Goal: Task Accomplishment & Management: Manage account settings

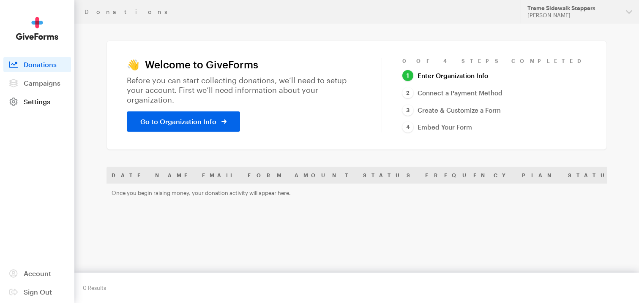
click at [44, 106] on link "Settings" at bounding box center [37, 101] width 68 height 15
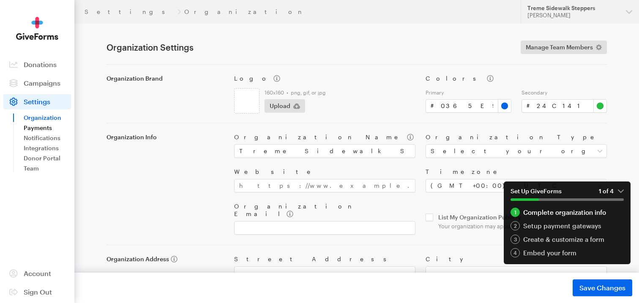
click at [35, 127] on link "Payments" at bounding box center [47, 128] width 47 height 10
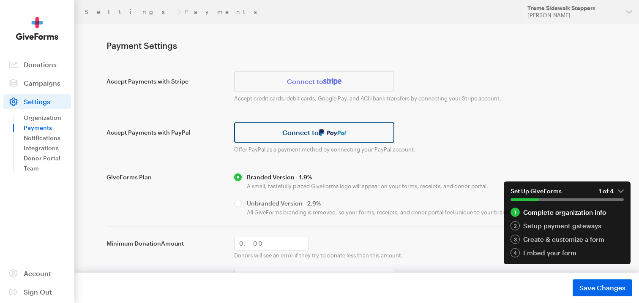
click at [316, 139] on link "Connect to" at bounding box center [314, 132] width 160 height 20
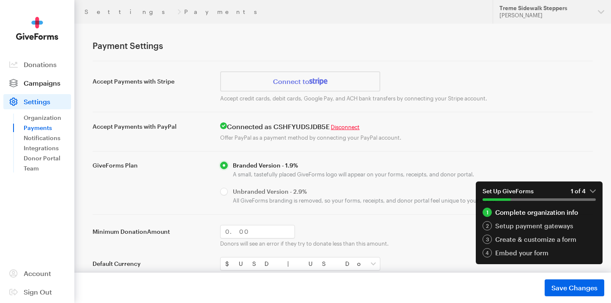
click at [45, 89] on link "Campaigns" at bounding box center [37, 83] width 68 height 15
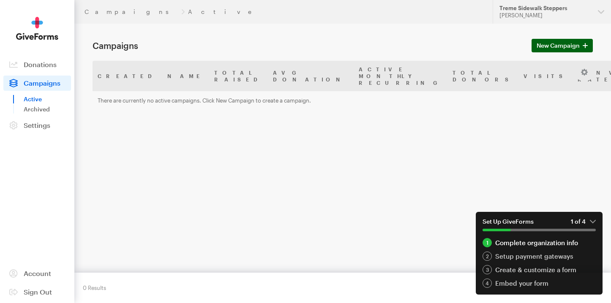
click at [582, 49] on span at bounding box center [584, 46] width 5 height 10
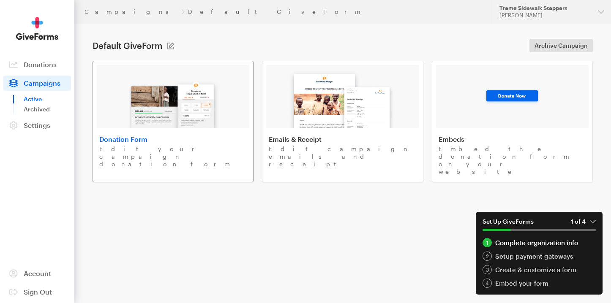
click at [141, 117] on img at bounding box center [173, 101] width 99 height 54
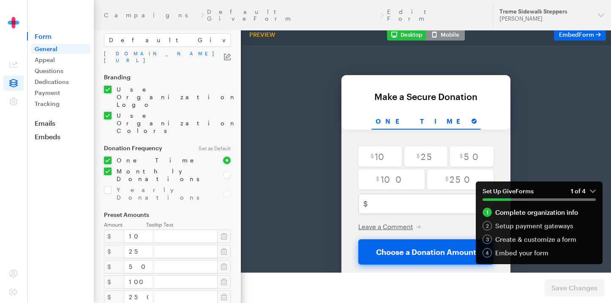
scroll to position [3, 0]
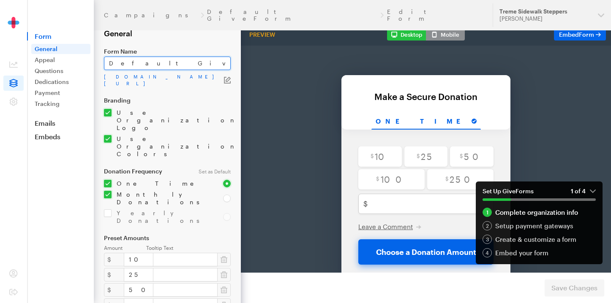
click at [145, 66] on input "Default GiveForm" at bounding box center [167, 64] width 127 height 14
click at [157, 66] on input "Default GiveForm" at bounding box center [167, 64] width 127 height 14
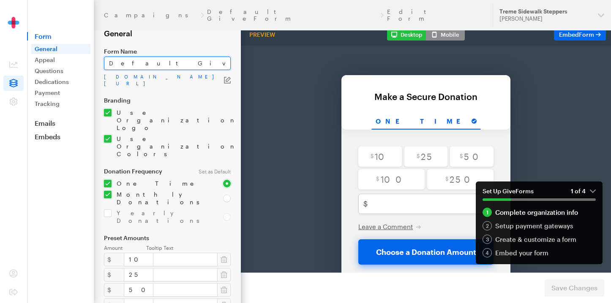
paste input "Donate to the Queen & King’s Reign"
paste input "text"
type input "Donate to the Queen & King’s Reign"
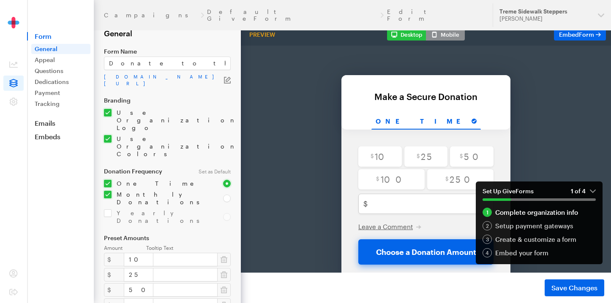
click at [106, 191] on input "checkbox" at bounding box center [158, 198] width 109 height 15
checkbox input "false"
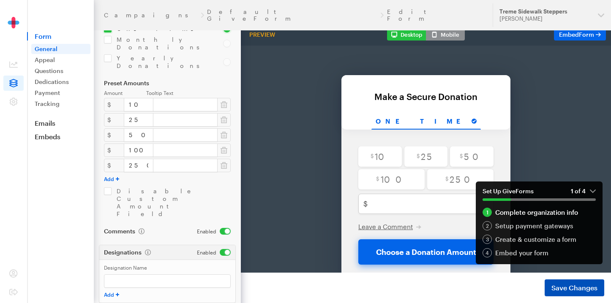
click at [559, 293] on button "Save Changes" at bounding box center [574, 288] width 60 height 17
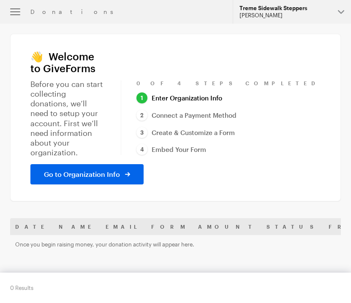
click at [291, 5] on div "Treme Sidewalk Steppers" at bounding box center [285, 8] width 92 height 7
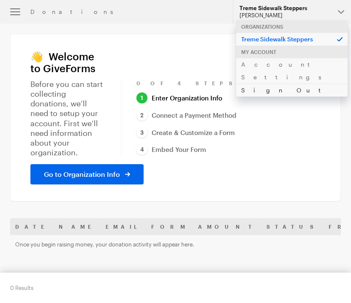
click at [258, 84] on link "Sign Out" at bounding box center [291, 90] width 111 height 13
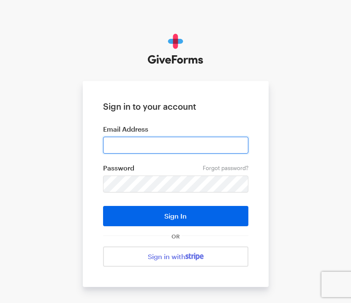
click at [172, 141] on input "email" at bounding box center [175, 145] width 145 height 17
type input "backstreetcmuseum@gmail.com"
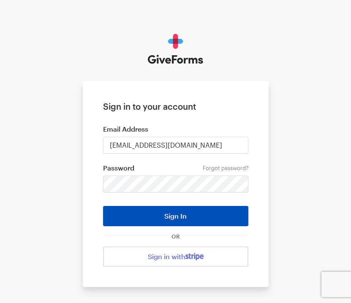
click at [162, 220] on button "Sign In" at bounding box center [175, 216] width 145 height 20
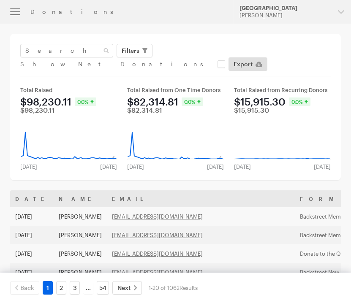
click at [20, 11] on icon "button" at bounding box center [15, 11] width 10 height 1
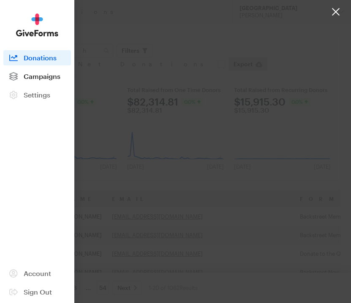
click at [26, 76] on span "Campaigns" at bounding box center [42, 76] width 37 height 8
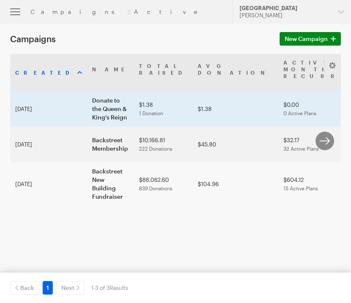
click at [87, 109] on td "Donate to the Queen & King’s Reign" at bounding box center [110, 108] width 47 height 35
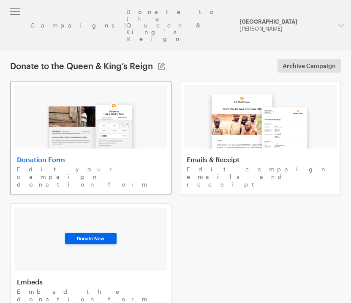
click at [86, 127] on link "Donation Form Edit your campaign donation form" at bounding box center [90, 138] width 161 height 114
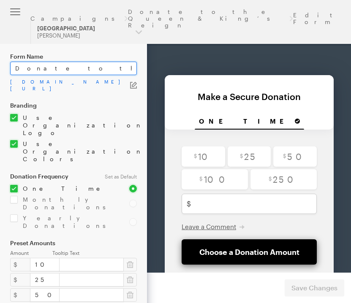
click at [41, 69] on input "Donate to the Queen & King’s Reign" at bounding box center [73, 69] width 127 height 14
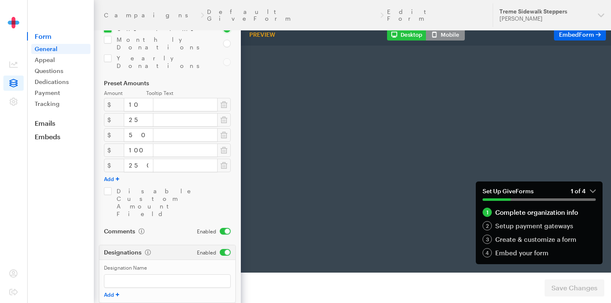
scroll to position [0, 31]
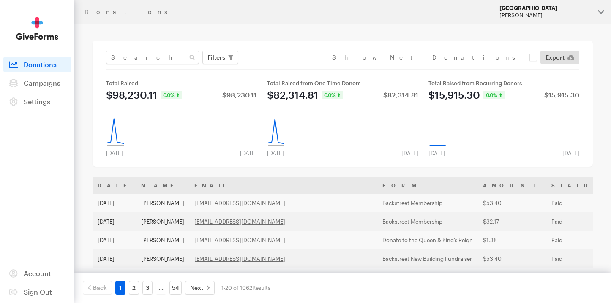
click at [543, 20] on button "[GEOGRAPHIC_DATA] [PERSON_NAME]" at bounding box center [551, 12] width 118 height 24
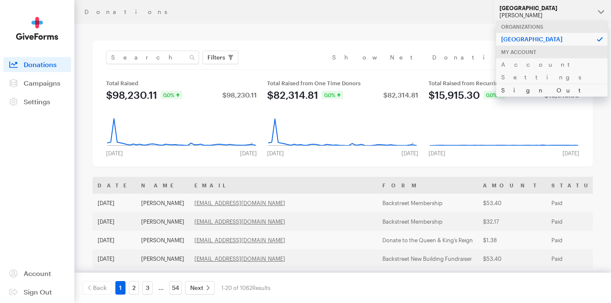
click at [513, 84] on link "Sign Out" at bounding box center [551, 90] width 111 height 13
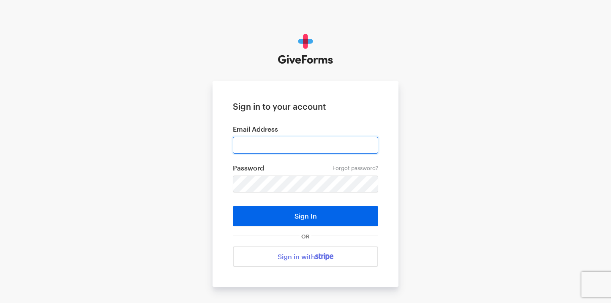
click at [270, 151] on input "email" at bounding box center [305, 145] width 145 height 17
type input "dimedoll22@gmail.com"
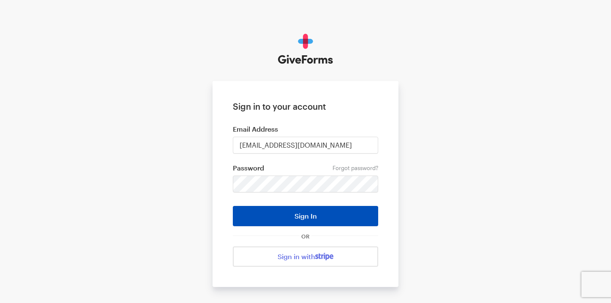
click at [286, 216] on button "Sign In" at bounding box center [305, 216] width 145 height 20
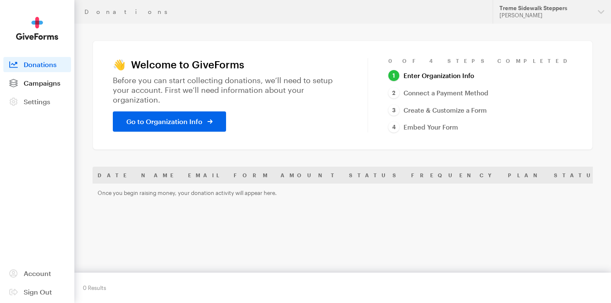
click at [49, 84] on span "Campaigns" at bounding box center [42, 83] width 37 height 8
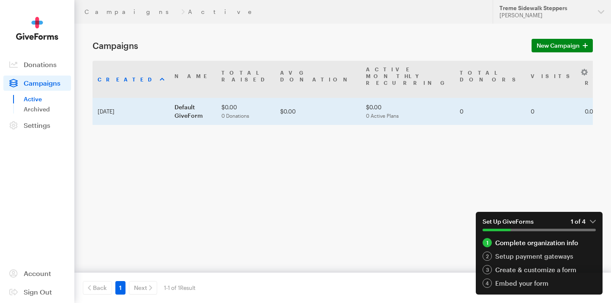
click at [171, 101] on td "Default GiveForm" at bounding box center [192, 111] width 47 height 27
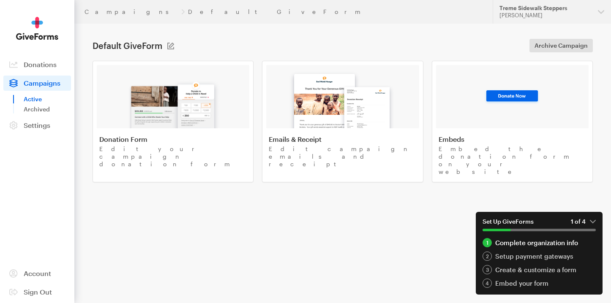
click at [36, 99] on link "Active" at bounding box center [47, 99] width 47 height 10
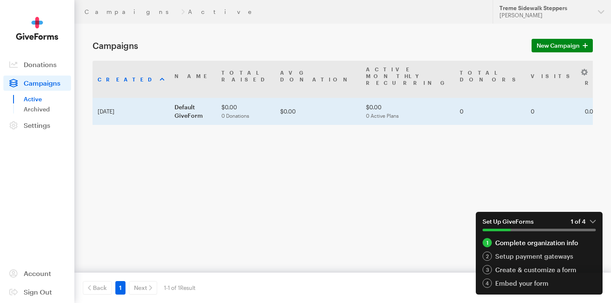
click at [175, 100] on td "Default GiveForm" at bounding box center [192, 111] width 47 height 27
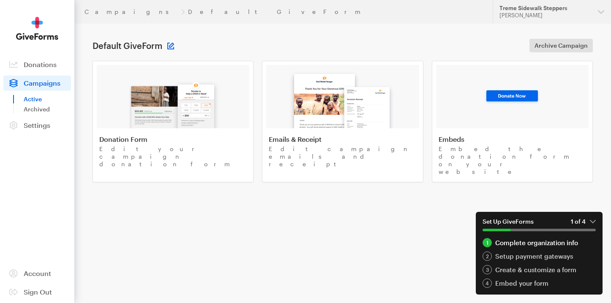
click at [171, 44] on button at bounding box center [170, 46] width 7 height 7
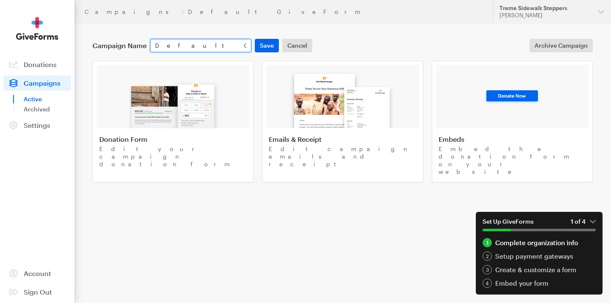
paste input "onate to the Queen & King’s Reign"
click at [269, 46] on button "Save" at bounding box center [267, 46] width 24 height 14
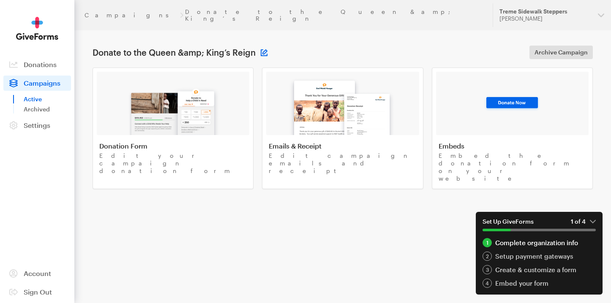
click at [261, 49] on button at bounding box center [264, 52] width 7 height 7
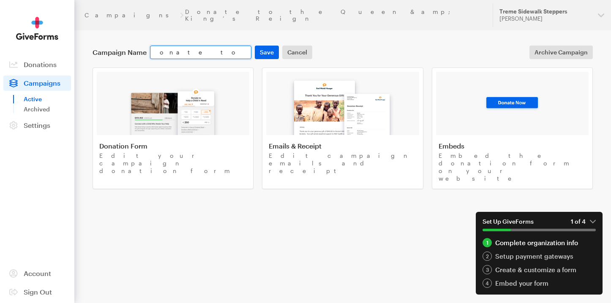
click at [210, 46] on input "Donate to the Queen & King’s Reign" at bounding box center [200, 53] width 101 height 14
click at [276, 46] on button "Save" at bounding box center [267, 53] width 24 height 14
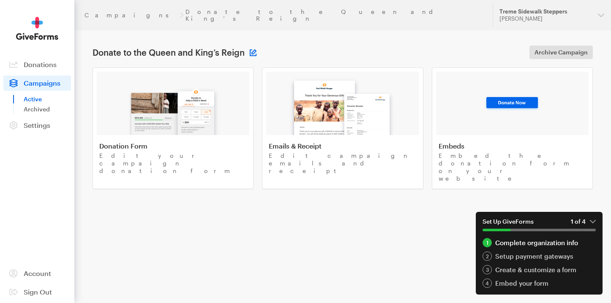
click at [252, 49] on button at bounding box center [253, 52] width 7 height 7
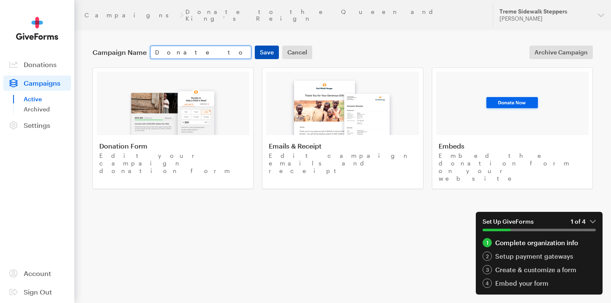
drag, startPoint x: 242, startPoint y: 46, endPoint x: 275, endPoint y: 46, distance: 32.5
click at [275, 46] on div "Campaign Name Donate to the Queen and King’s Reign Save Cancel" at bounding box center [202, 53] width 223 height 14
drag, startPoint x: 245, startPoint y: 45, endPoint x: 263, endPoint y: 45, distance: 18.6
click at [263, 46] on div "Campaign Name Donate to the Queen and King’s Reign Save Cancel" at bounding box center [202, 53] width 223 height 14
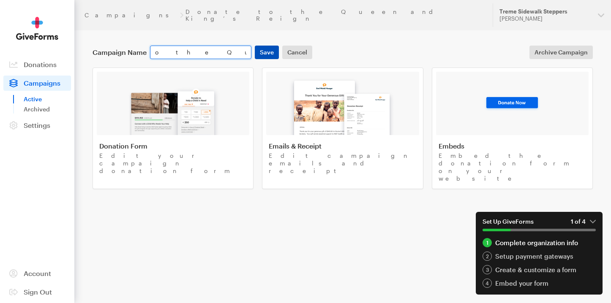
scroll to position [0, 85]
click at [272, 46] on button "Save" at bounding box center [267, 53] width 24 height 14
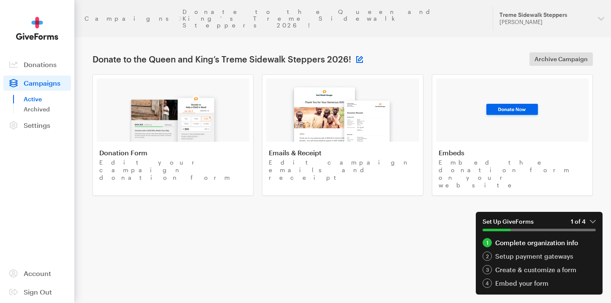
click at [359, 56] on button at bounding box center [359, 59] width 7 height 7
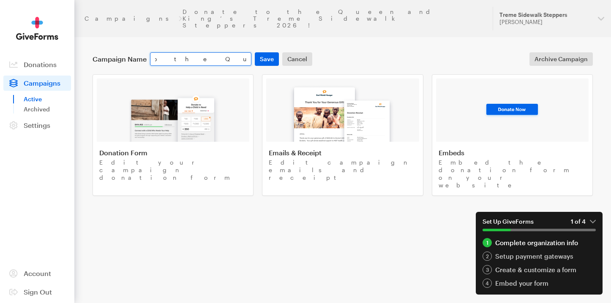
click at [160, 52] on input "Donate to the Queen and King’s Treme Sidewalk Steppers 2026!" at bounding box center [200, 59] width 101 height 14
drag, startPoint x: 176, startPoint y: 43, endPoint x: 101, endPoint y: 43, distance: 75.2
click at [101, 52] on div "Campaign Name Donate to the Queen and King Treme Sidewalk Steppers 2026! Save C…" at bounding box center [202, 59] width 223 height 14
click at [196, 52] on input "Donate to the Queen and King Treme Sidewalk Steppers 2026!" at bounding box center [200, 59] width 101 height 14
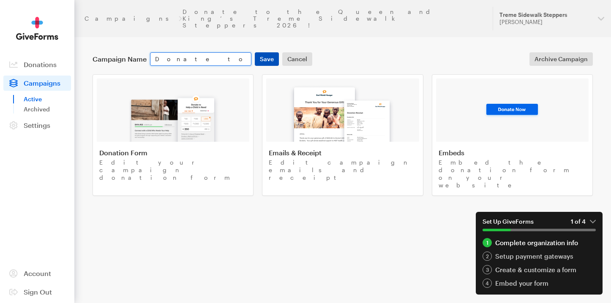
type input "Donate to the Queen and King Treme Sidewalk Steppers 2026!"
click at [275, 52] on button "Save" at bounding box center [267, 59] width 24 height 14
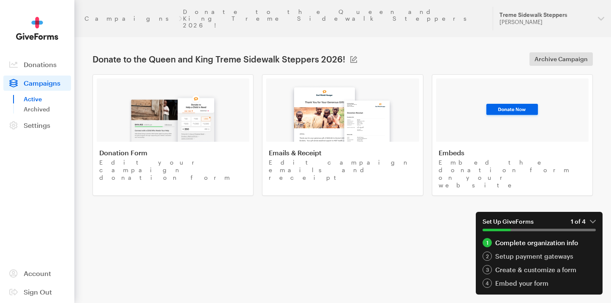
click at [35, 101] on link "Active" at bounding box center [47, 99] width 47 height 10
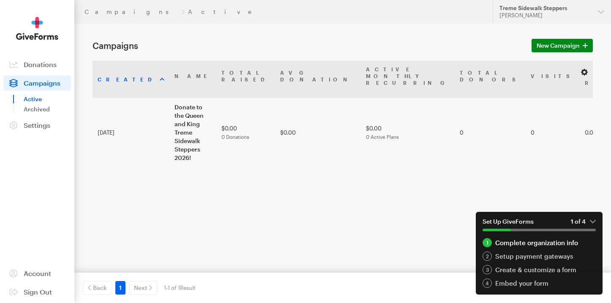
click at [582, 71] on button "button" at bounding box center [584, 72] width 10 height 10
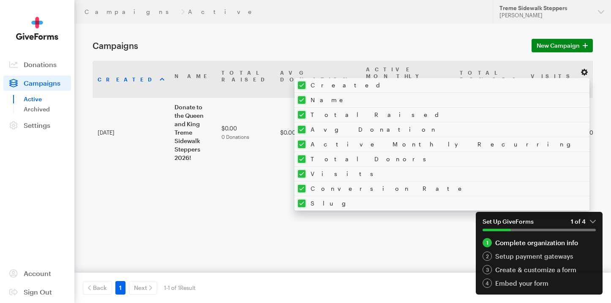
click at [582, 69] on button "button" at bounding box center [584, 72] width 10 height 10
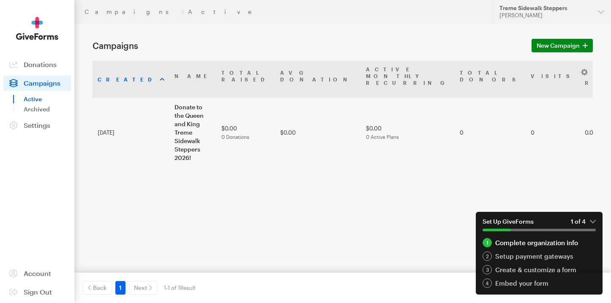
scroll to position [33, 0]
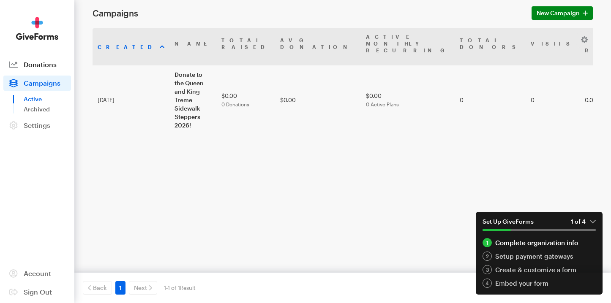
click at [43, 65] on span "Donations" at bounding box center [40, 64] width 33 height 8
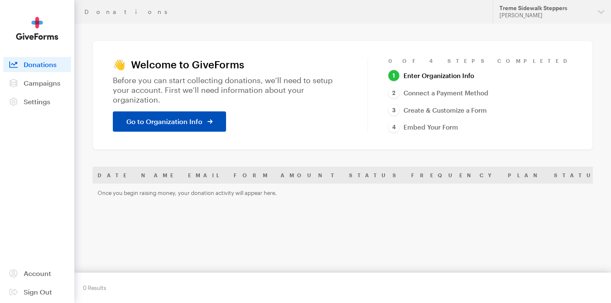
click at [186, 117] on span "Go to Organization Info" at bounding box center [164, 122] width 76 height 10
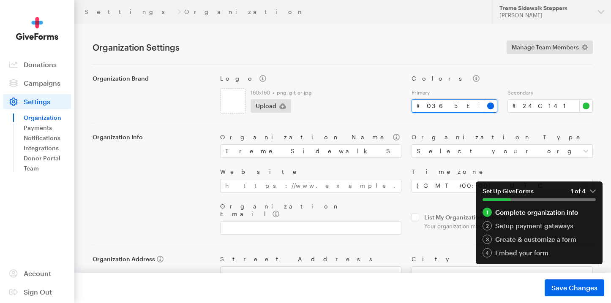
click at [493, 106] on input "#0365e9" at bounding box center [454, 106] width 86 height 14
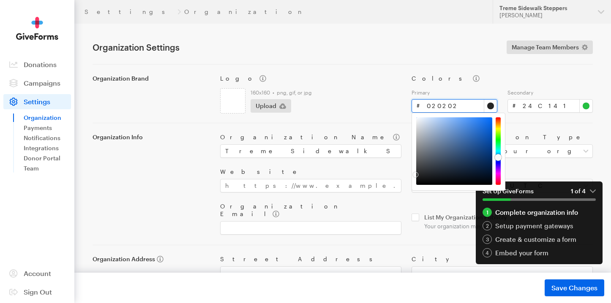
type input "#000000"
drag, startPoint x: 440, startPoint y: 171, endPoint x: 402, endPoint y: 201, distance: 48.8
click at [402, 201] on body "Settings Organization Updates Support Treme Sidewalk Steppers dominque dilling …" at bounding box center [305, 190] width 611 height 381
click at [584, 109] on input "#24c141" at bounding box center [550, 106] width 86 height 14
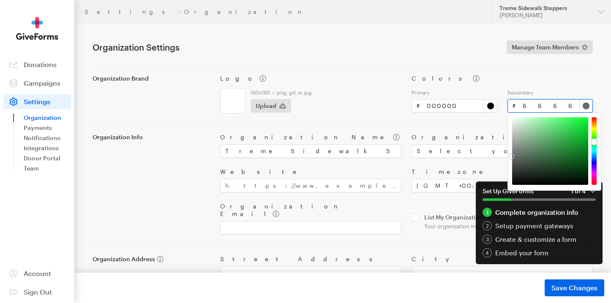
type input "#646464"
drag, startPoint x: 538, startPoint y: 143, endPoint x: 504, endPoint y: 158, distance: 36.7
click at [504, 158] on body "Settings Organization Updates Support Treme Sidewalk Steppers dominque dilling …" at bounding box center [305, 190] width 611 height 381
click at [523, 86] on div "Primary # #000000 Secondary # #646464" at bounding box center [501, 99] width 191 height 27
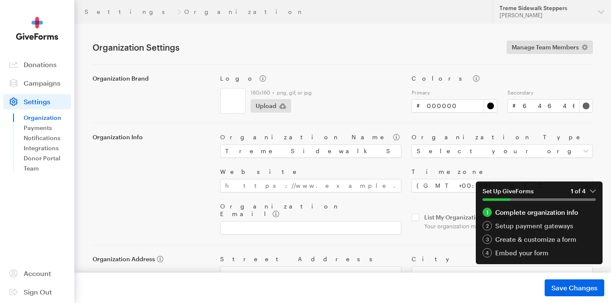
click at [591, 190] on em "1 of 4" at bounding box center [583, 192] width 25 height 8
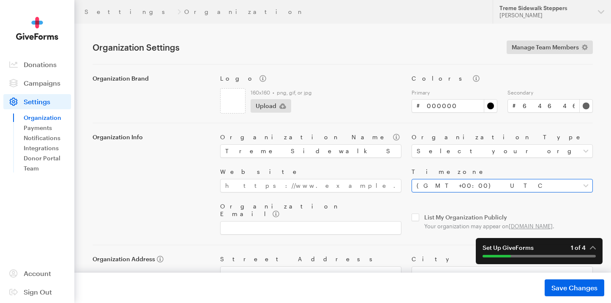
scroll to position [65, 0]
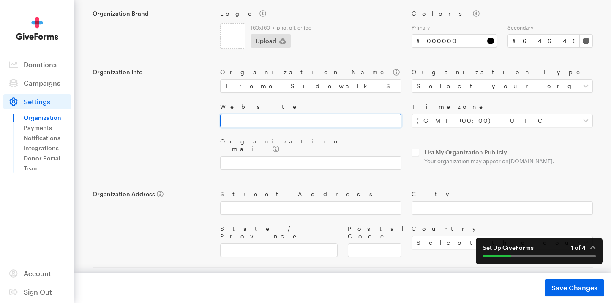
click at [346, 122] on input "Website" at bounding box center [310, 121] width 181 height 14
paste input "[URL][DOMAIN_NAME]"
type input "[URL][DOMAIN_NAME]"
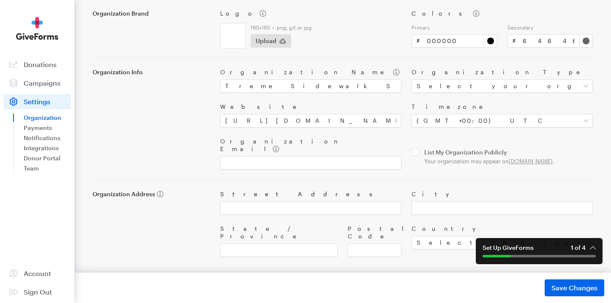
click at [232, 192] on label "Street Address" at bounding box center [310, 194] width 181 height 8
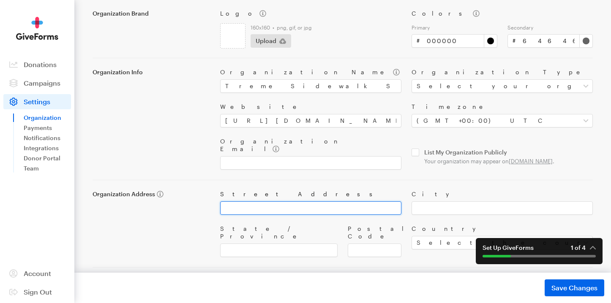
click at [232, 201] on input "Street Address" at bounding box center [310, 208] width 181 height 14
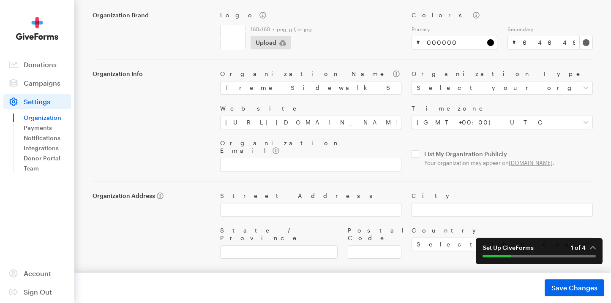
click at [237, 169] on div "Organization Brand Logo 160x160 • png, gif, or jpg Upload Colors Primary # #000…" at bounding box center [342, 135] width 500 height 269
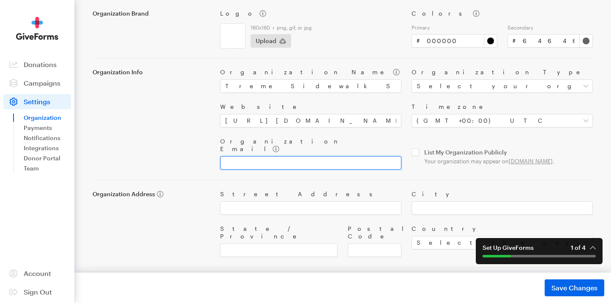
click at [249, 156] on input "Organization Email" at bounding box center [310, 163] width 181 height 14
type input "d"
paste input "dimedoll22@gmail.com"
type input "dimedoll22@gmail.com"
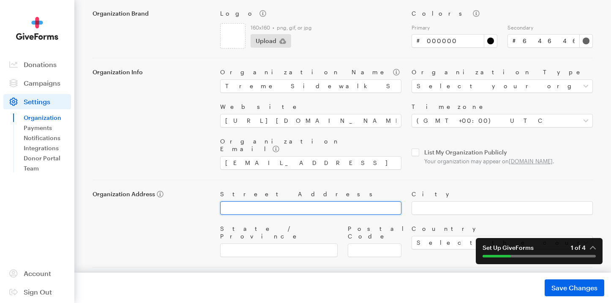
click at [291, 201] on input "Street Address" at bounding box center [310, 208] width 181 height 14
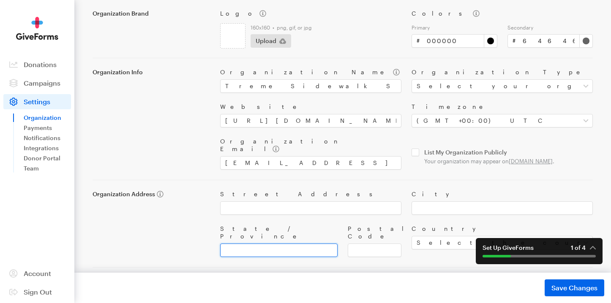
click at [292, 244] on input "State / Province" at bounding box center [278, 251] width 117 height 14
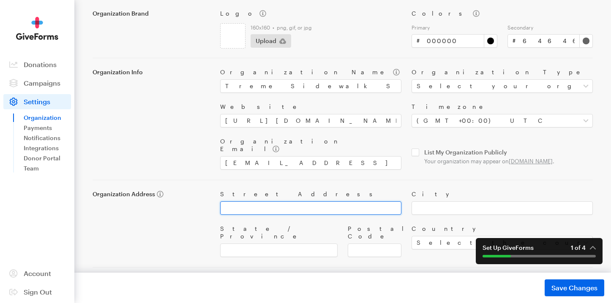
click at [278, 205] on input "Street Address" at bounding box center [310, 208] width 181 height 14
type input "1531 St. Philip"
type input "New Orleans"
type input "LA"
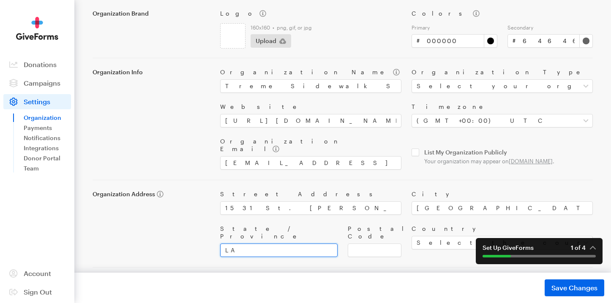
type input "70116"
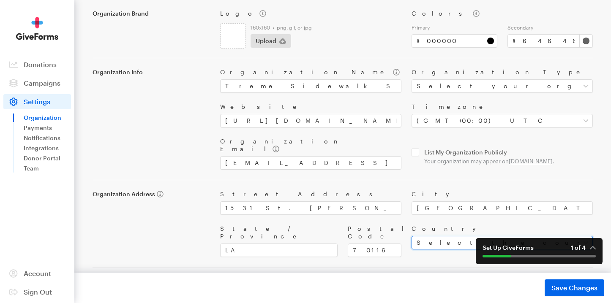
select select "US"
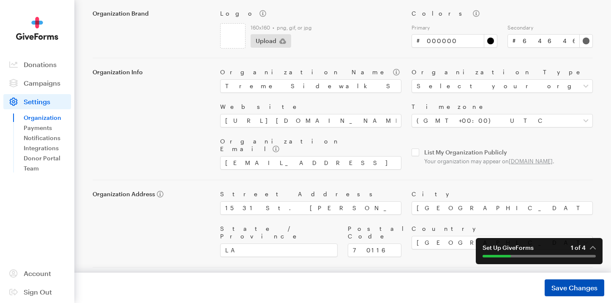
click at [561, 289] on span "Save Changes" at bounding box center [574, 288] width 46 height 10
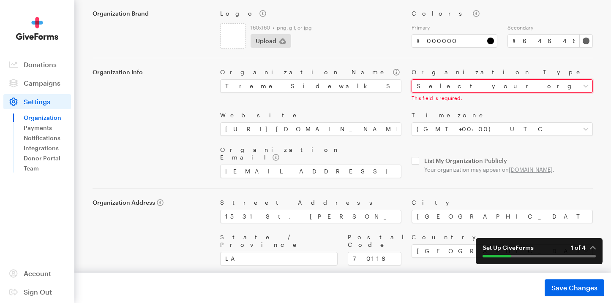
click at [455, 89] on select "Select your organization type Nonprofit Education Religious Political Other" at bounding box center [501, 86] width 181 height 14
click at [453, 89] on select "Select your organization type Nonprofit Education Religious Political Other" at bounding box center [501, 86] width 181 height 14
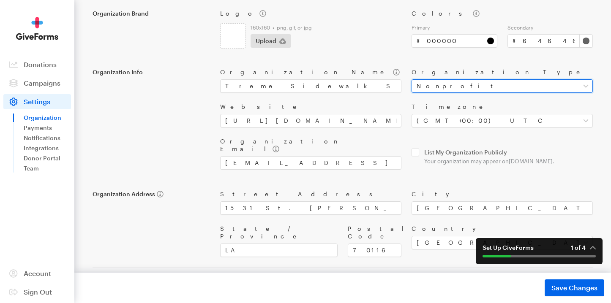
select select "other"
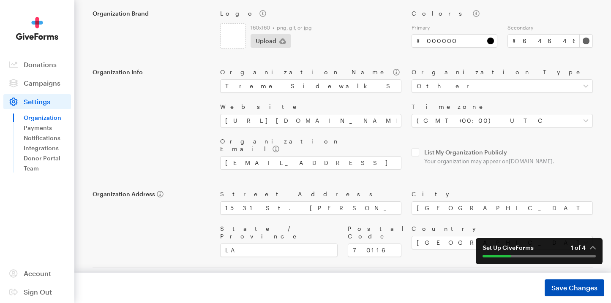
click at [563, 287] on span "Save Changes" at bounding box center [574, 288] width 46 height 10
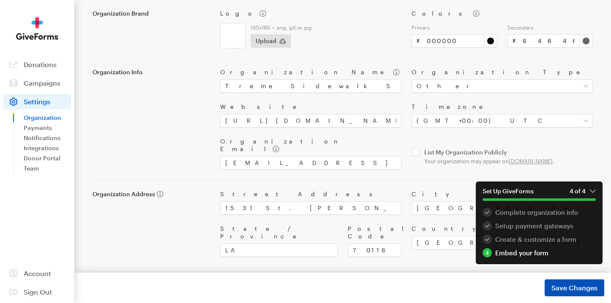
click at [553, 288] on span "Save Changes" at bounding box center [574, 288] width 46 height 10
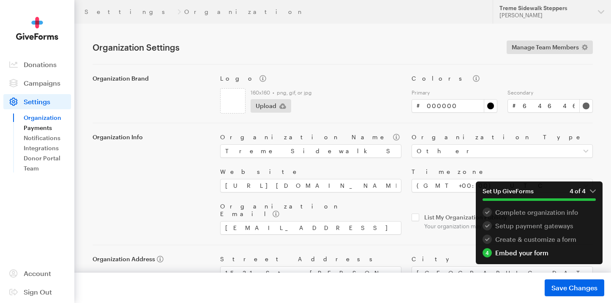
click at [48, 128] on link "Payments" at bounding box center [47, 128] width 47 height 10
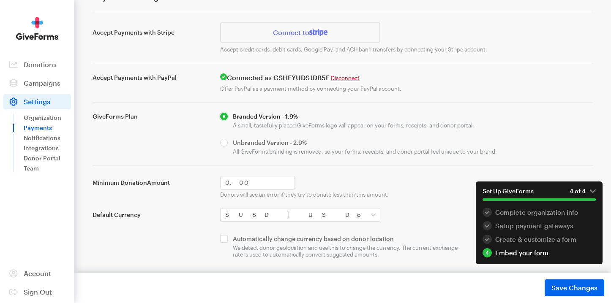
scroll to position [46, 0]
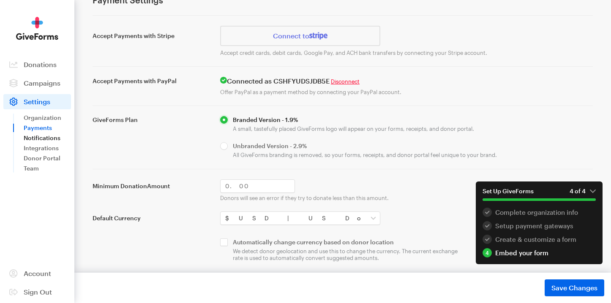
click at [48, 142] on link "Notifications" at bounding box center [47, 138] width 47 height 10
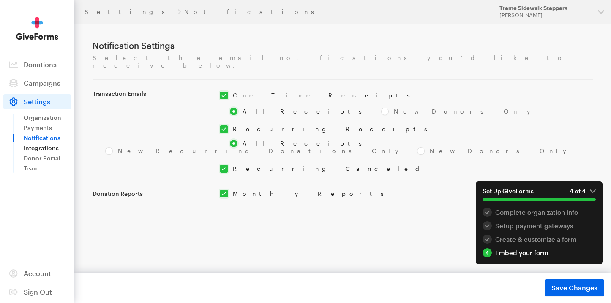
click at [50, 147] on link "Integrations" at bounding box center [47, 148] width 47 height 10
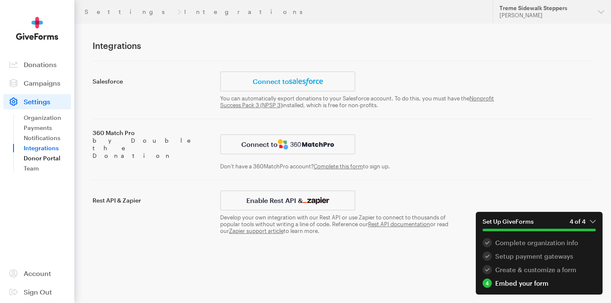
click at [51, 155] on link "Donor Portal" at bounding box center [47, 158] width 47 height 10
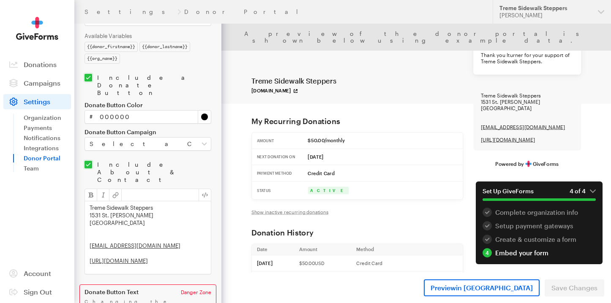
scroll to position [324, 0]
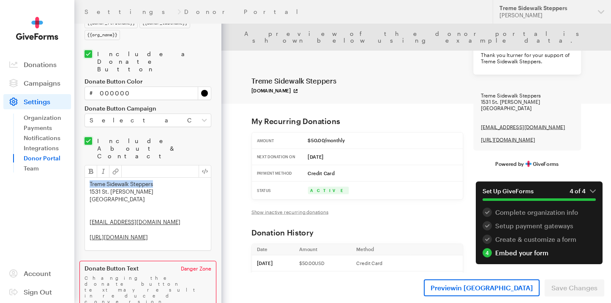
drag, startPoint x: 155, startPoint y: 155, endPoint x: 90, endPoint y: 154, distance: 65.1
click at [90, 178] on div "Treme Sidewalk Steppers 1531 St. Philip New Orleans, LA, 70116 dimedoll22@gmail…" at bounding box center [148, 214] width 126 height 73
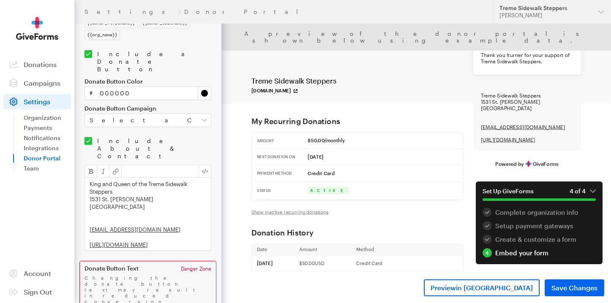
click at [90, 178] on div "King and Queen of the Treme Sidewalk Steppers 1531 St. Philip New Orleans, LA, …" at bounding box center [148, 214] width 126 height 73
drag, startPoint x: 187, startPoint y: 214, endPoint x: 89, endPoint y: 209, distance: 98.1
click at [86, 215] on div "2026 King and Queen of the Treme Sidewalk Steppers 1531 St. Philip New Orleans,…" at bounding box center [148, 214] width 126 height 73
drag, startPoint x: 171, startPoint y: 194, endPoint x: 163, endPoint y: 217, distance: 24.7
click at [163, 217] on div "2026 King and Queen of the Treme Sidewalk Steppers 1531 St. Philip New Orleans,…" at bounding box center [148, 214] width 126 height 73
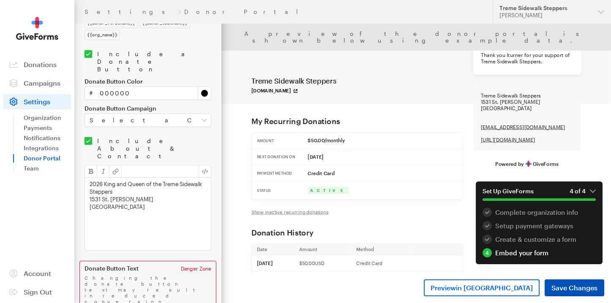
click at [576, 296] on button "Save Changes" at bounding box center [574, 288] width 60 height 17
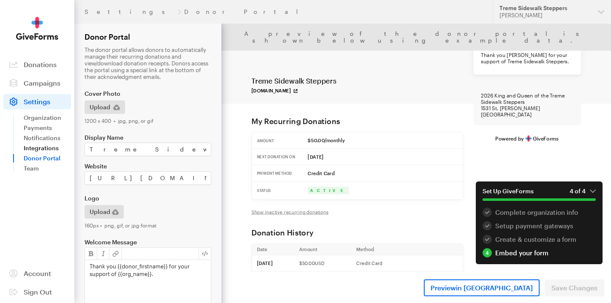
click at [37, 149] on link "Integrations" at bounding box center [47, 148] width 47 height 10
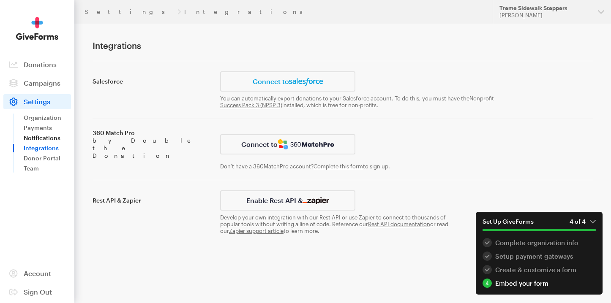
click at [36, 140] on link "Notifications" at bounding box center [47, 138] width 47 height 10
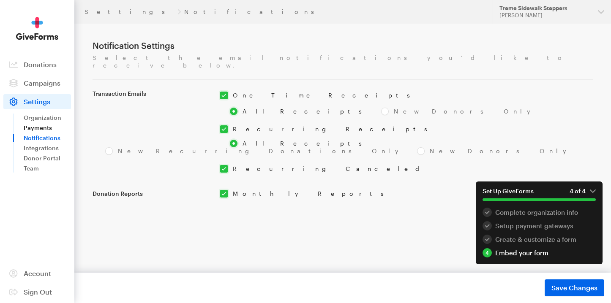
click at [35, 125] on link "Payments" at bounding box center [47, 128] width 47 height 10
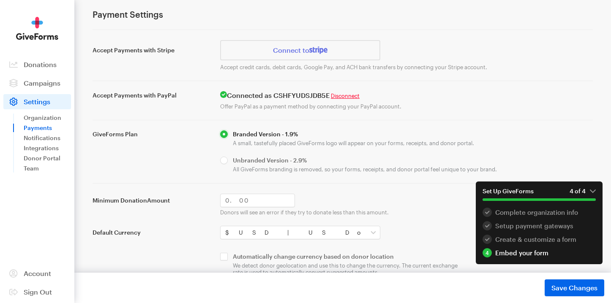
scroll to position [16, 0]
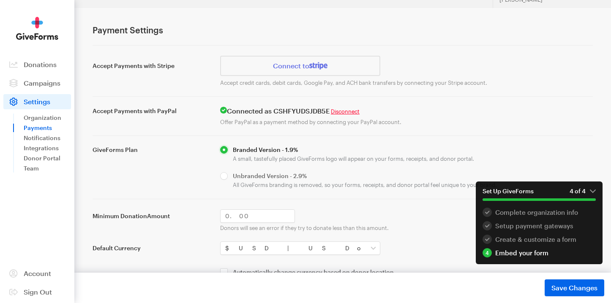
click at [530, 255] on div "Embed your form" at bounding box center [538, 252] width 113 height 9
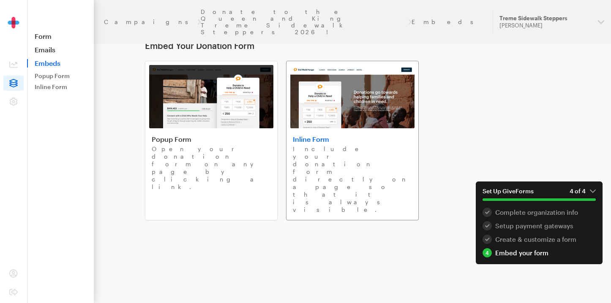
click at [362, 144] on div "Inline Form Include your donation form directly on a page so that it is always …" at bounding box center [352, 174] width 119 height 79
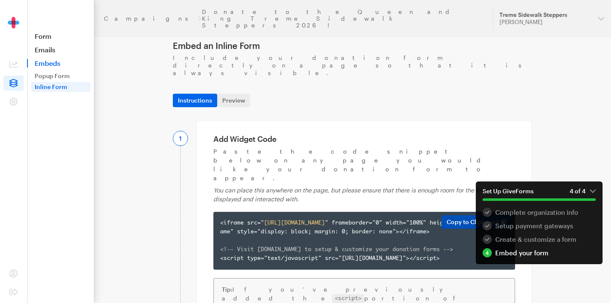
click at [460, 215] on button "Copy to Clipboard" at bounding box center [476, 222] width 70 height 14
